Goal: Find specific page/section: Find specific page/section

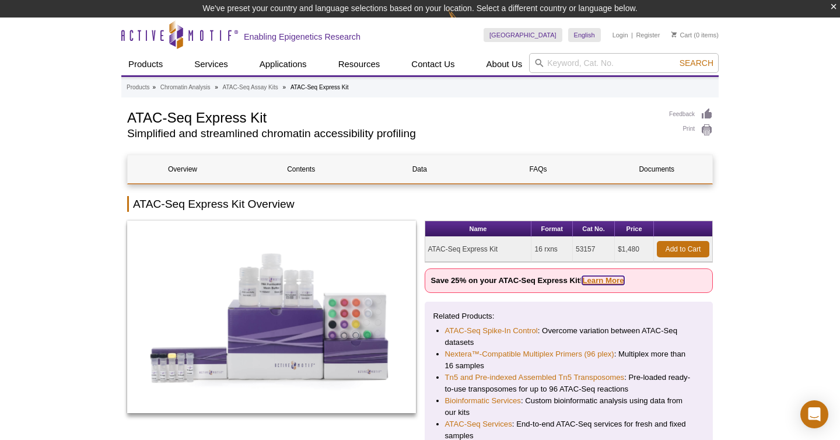
click at [604, 277] on link "Learn More" at bounding box center [602, 280] width 41 height 9
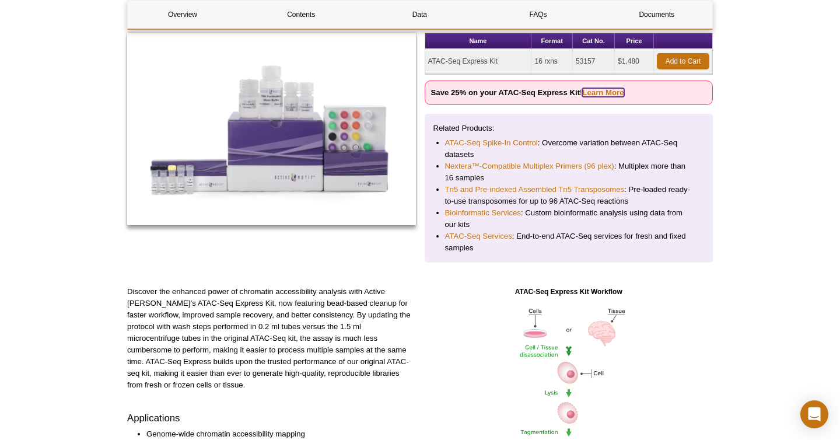
scroll to position [170, 0]
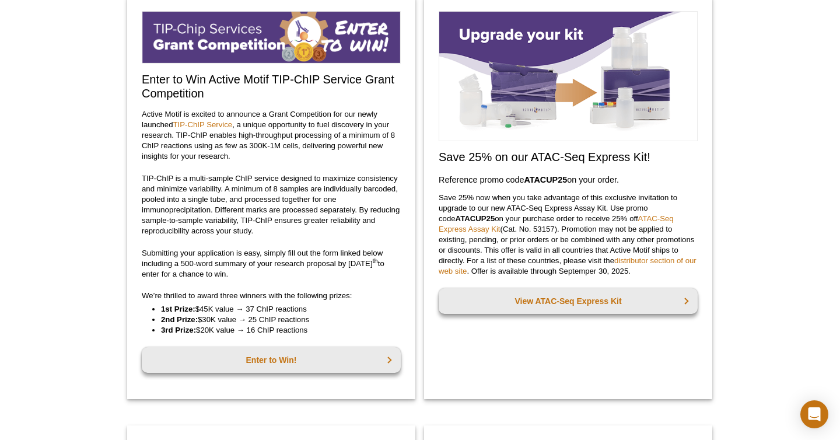
scroll to position [93, 0]
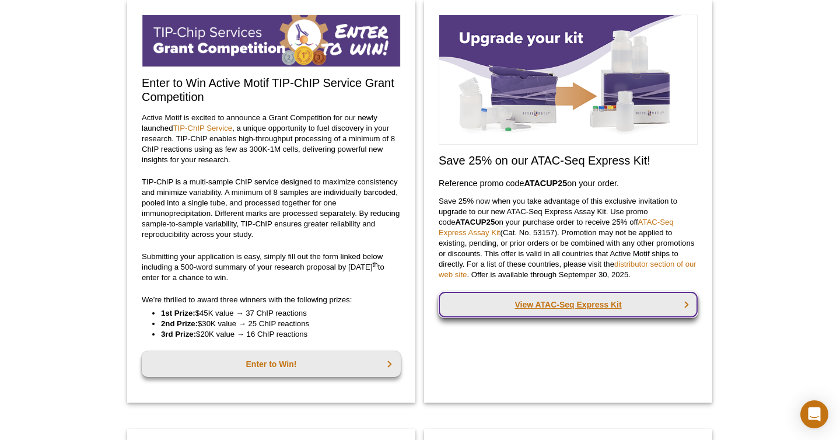
click at [551, 308] on link "View ATAC-Seq Express Kit" at bounding box center [568, 305] width 259 height 26
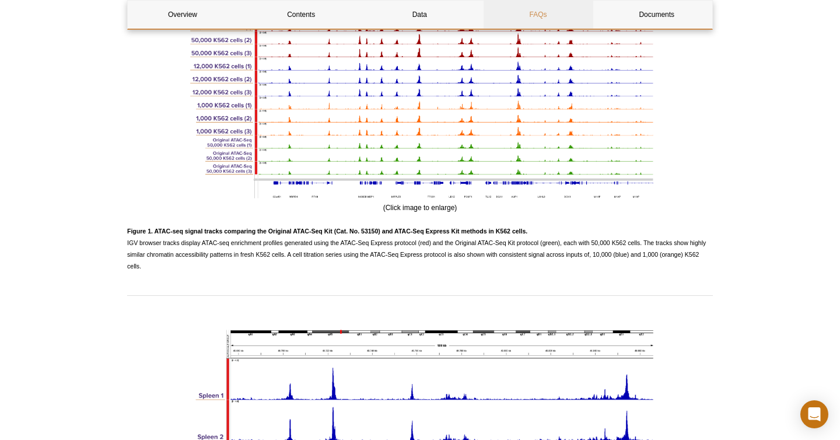
scroll to position [2270, 0]
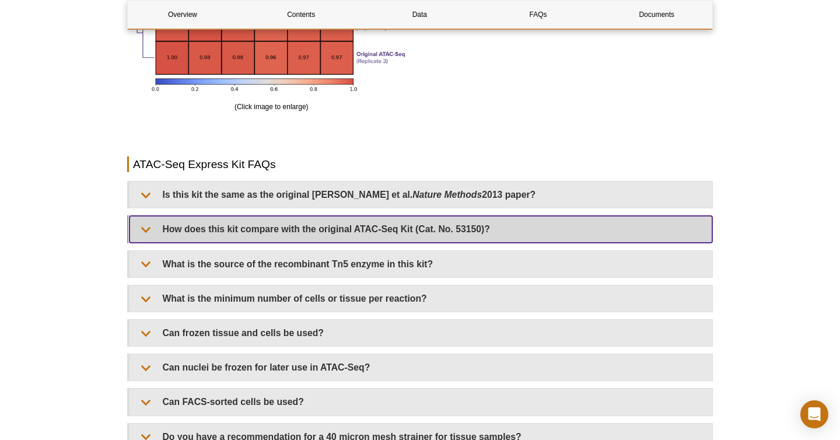
click at [148, 220] on summary "How does this kit compare with the original ATAC-Seq Kit (Cat. No. 53150)?" at bounding box center [421, 229] width 583 height 26
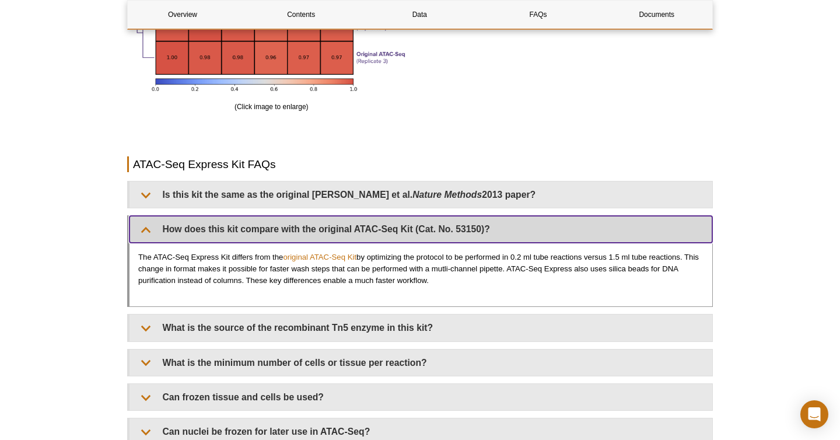
click at [148, 220] on summary "How does this kit compare with the original ATAC-Seq Kit (Cat. No. 53150)?" at bounding box center [421, 229] width 583 height 26
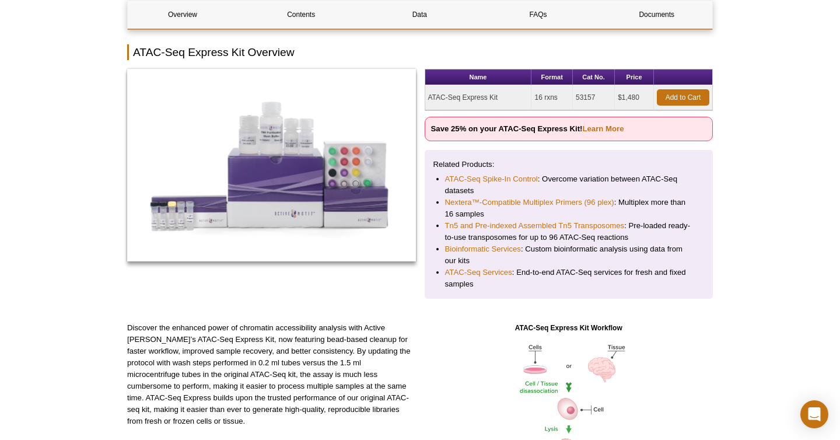
scroll to position [0, 0]
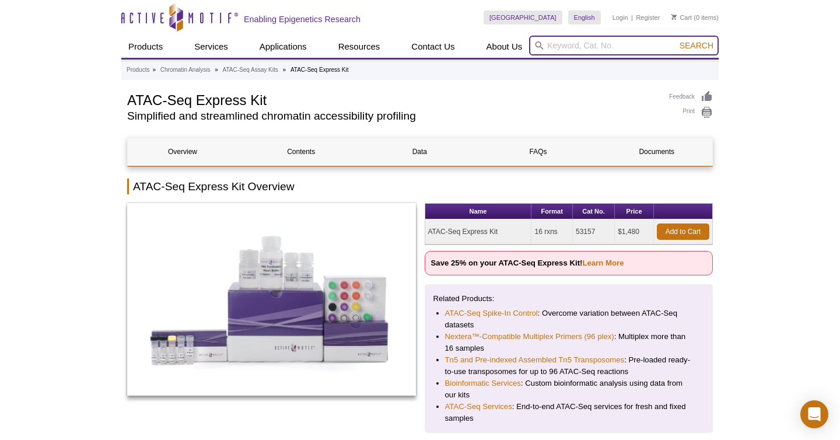
click at [572, 44] on input "search" at bounding box center [624, 46] width 190 height 20
paste input "53150"
type input "53150"
click at [676, 40] on button "Search" at bounding box center [696, 45] width 41 height 11
